Goal: Task Accomplishment & Management: Manage account settings

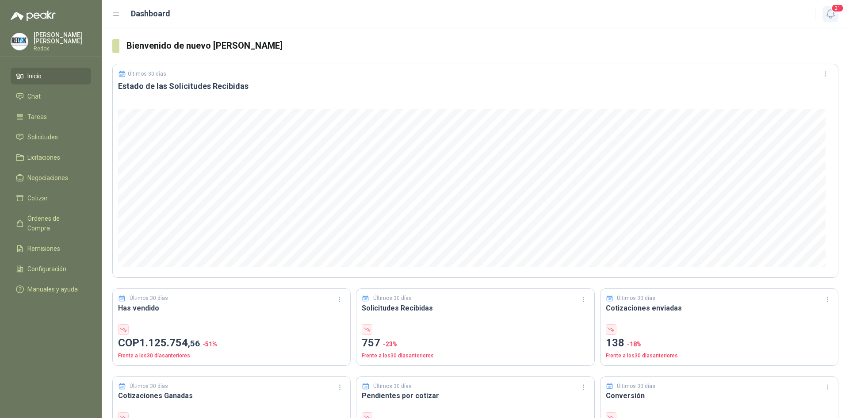
click at [835, 14] on icon "button" at bounding box center [830, 13] width 11 height 11
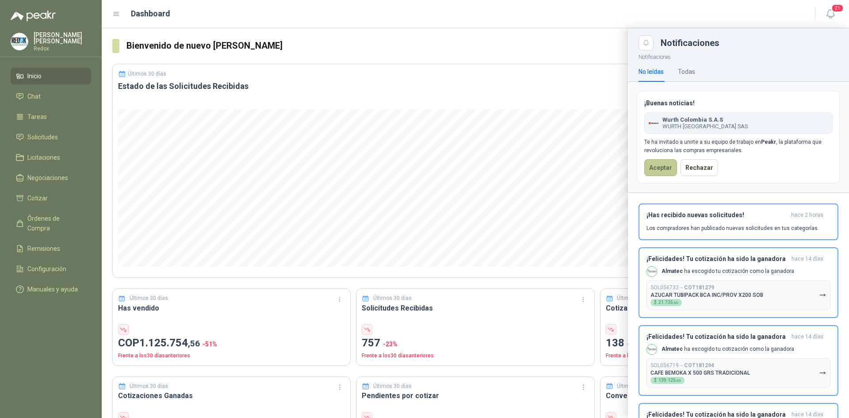
click at [659, 171] on button "Aceptar" at bounding box center [660, 167] width 33 height 17
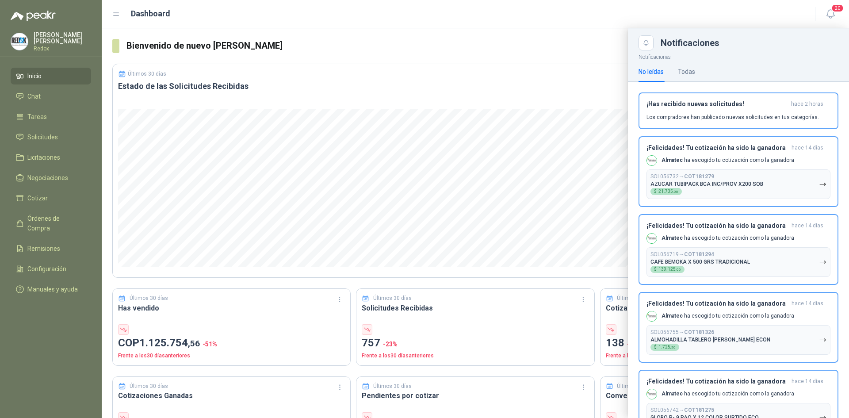
click at [49, 41] on div "[PERSON_NAME]" at bounding box center [62, 41] width 57 height 19
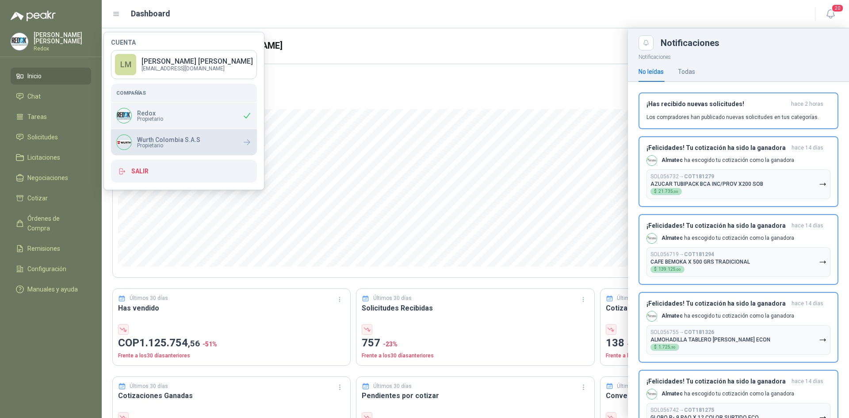
click at [154, 139] on p "Wurth Colombia S.A.S" at bounding box center [168, 140] width 63 height 6
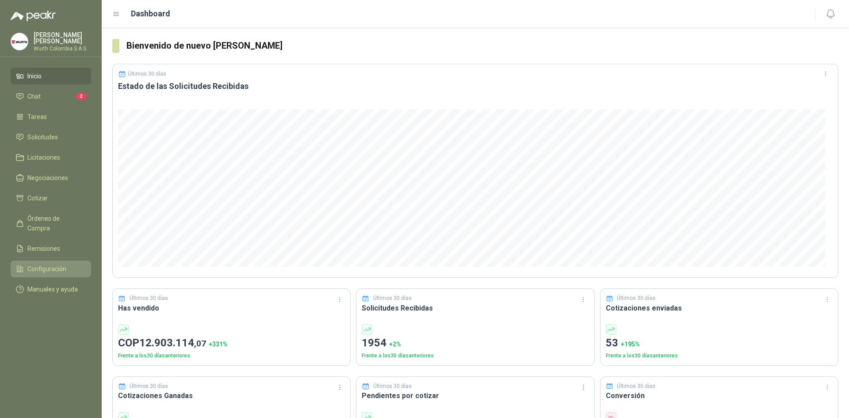
click at [47, 264] on span "Configuración" at bounding box center [46, 269] width 39 height 10
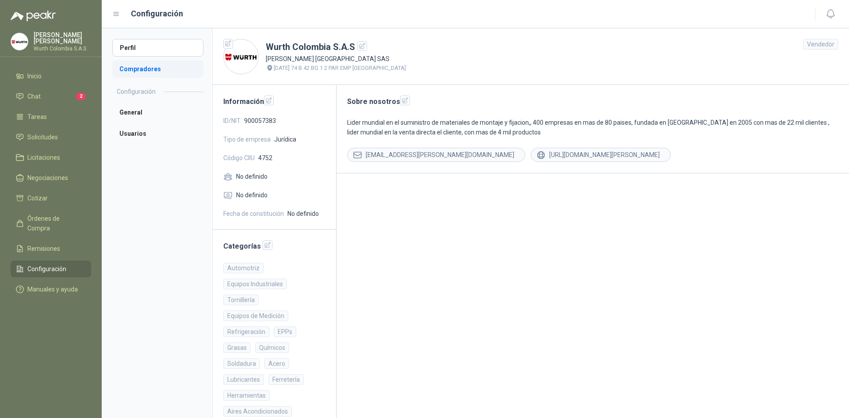
click at [154, 65] on li "Compradores" at bounding box center [157, 69] width 91 height 18
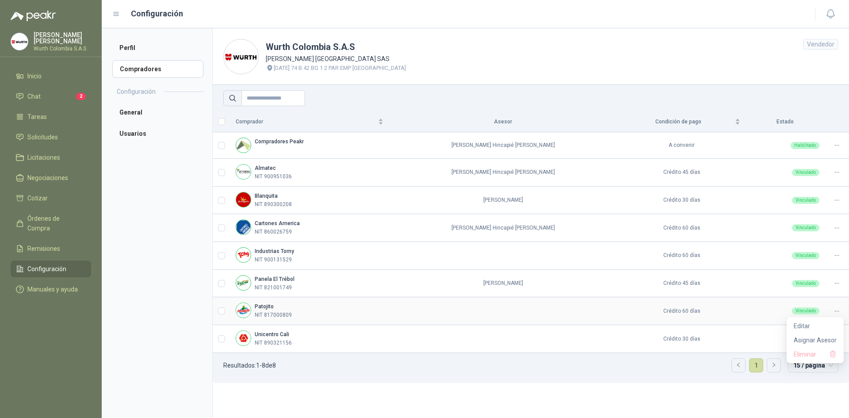
click at [834, 309] on icon at bounding box center [836, 311] width 7 height 7
click at [806, 339] on span "Asignar Asesor" at bounding box center [814, 340] width 43 height 10
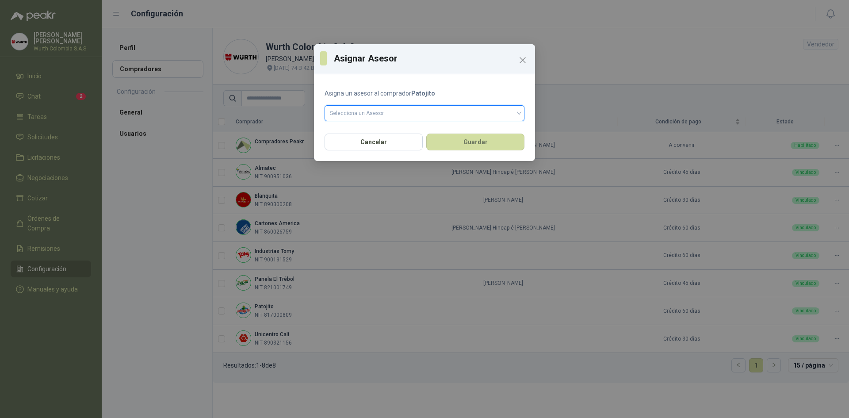
click at [441, 118] on input "search" at bounding box center [424, 112] width 189 height 13
click at [374, 106] on input "search" at bounding box center [424, 112] width 189 height 13
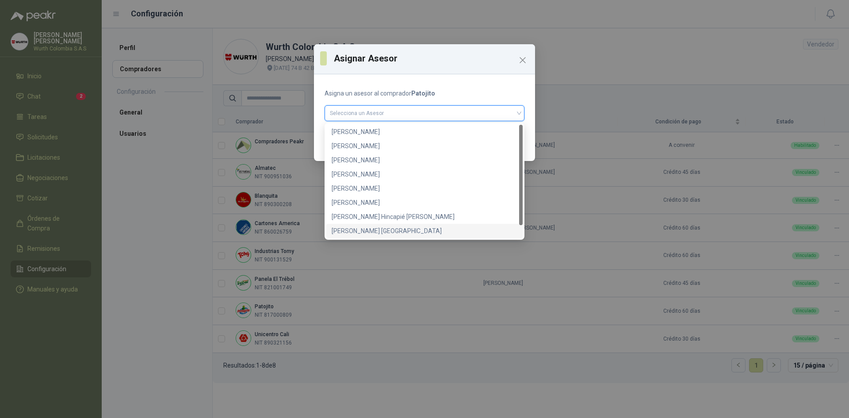
click at [351, 234] on div "WURTH COLOMBIA" at bounding box center [424, 231] width 186 height 10
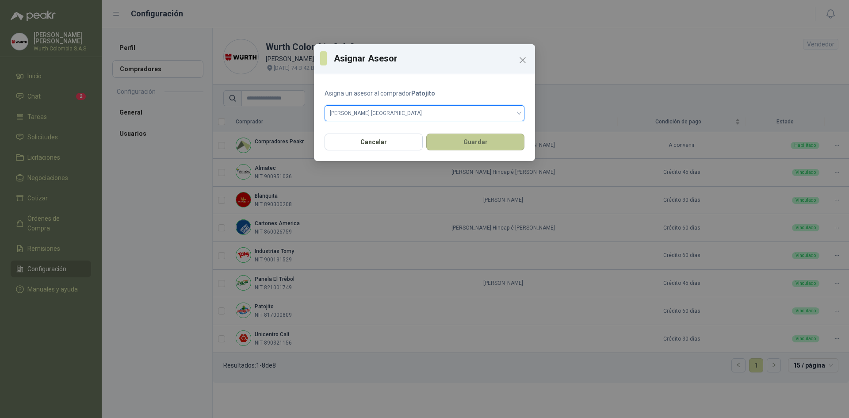
click at [489, 141] on button "Guardar" at bounding box center [475, 141] width 98 height 17
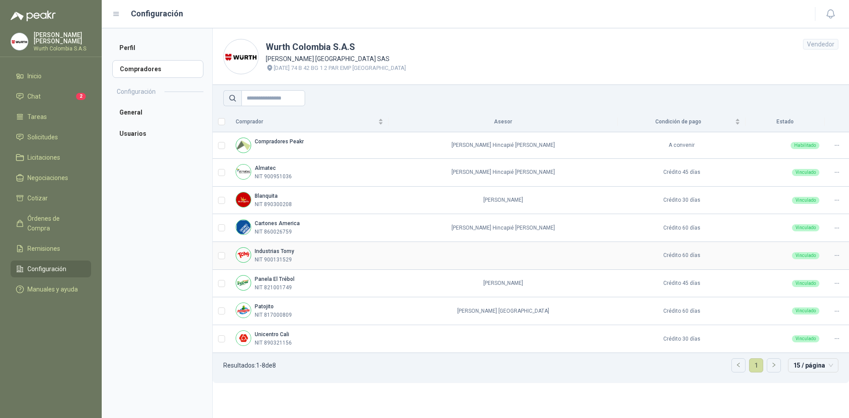
click at [837, 257] on icon at bounding box center [836, 255] width 7 height 7
click at [839, 255] on icon at bounding box center [836, 255] width 7 height 7
click at [821, 280] on span "Asignar Asesor" at bounding box center [814, 284] width 43 height 10
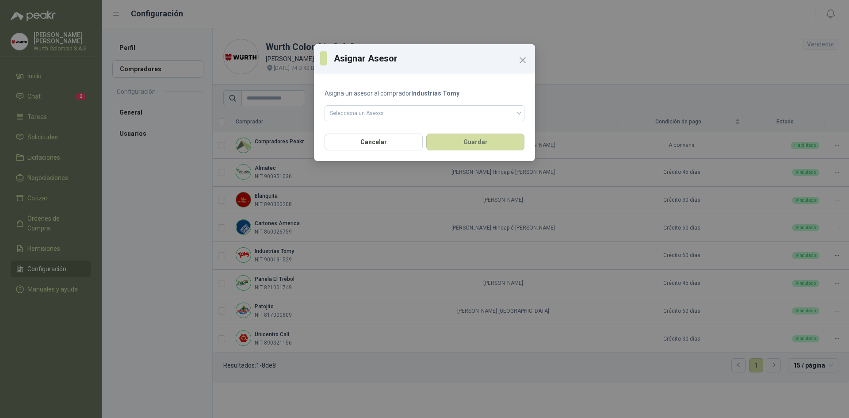
click at [445, 104] on form "Asigna un asesor al comprador Industrias Tomy Selecciona un Asesor" at bounding box center [424, 104] width 200 height 33
click at [442, 108] on input "search" at bounding box center [424, 112] width 189 height 13
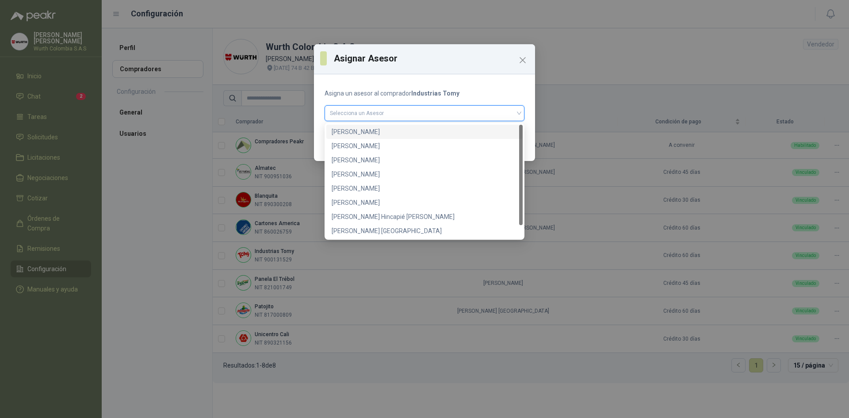
click at [379, 123] on div "9b76d1cd-102f-4c58-b0e0-b35901624410 9ac07b57-0d01-4c07-a828-b2ba00d7db4c CLARA…" at bounding box center [424, 181] width 200 height 117
click at [378, 129] on div "CLARA INES GARCIA" at bounding box center [424, 132] width 186 height 10
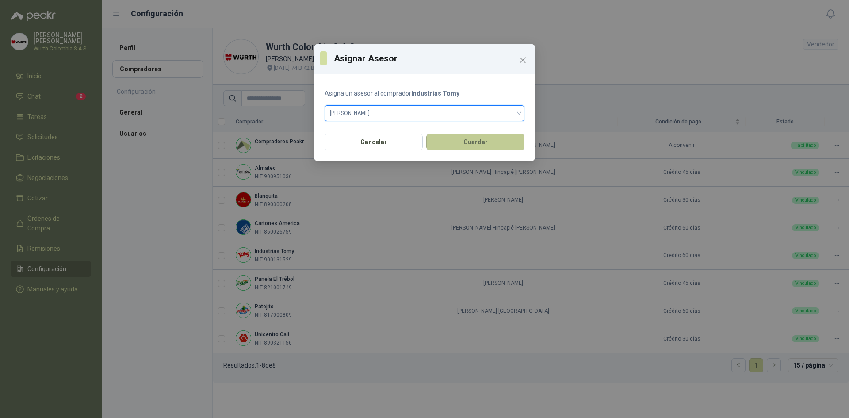
click at [457, 142] on button "Guardar" at bounding box center [475, 141] width 98 height 17
